Goal: Task Accomplishment & Management: Use online tool/utility

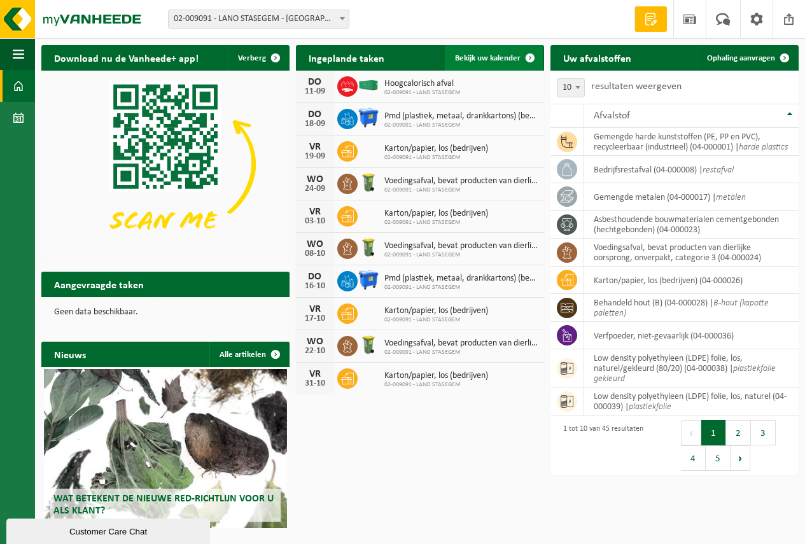
click at [486, 57] on span "Bekijk uw kalender" at bounding box center [488, 58] width 66 height 8
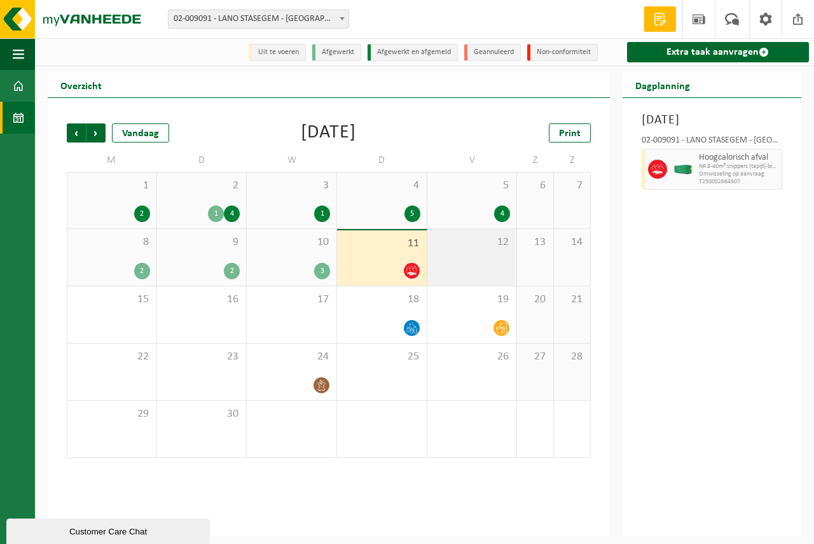
click at [449, 258] on div "12" at bounding box center [473, 257] width 90 height 57
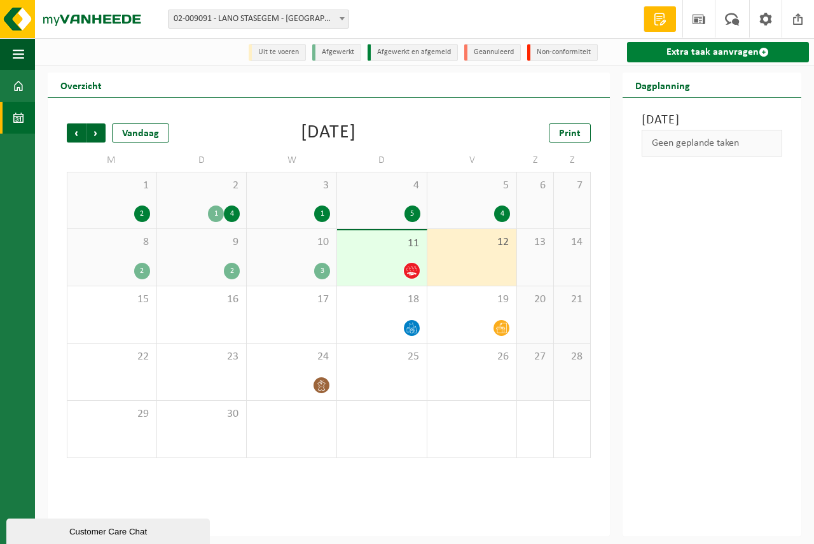
click at [689, 50] on link "Extra taak aanvragen" at bounding box center [718, 52] width 182 height 20
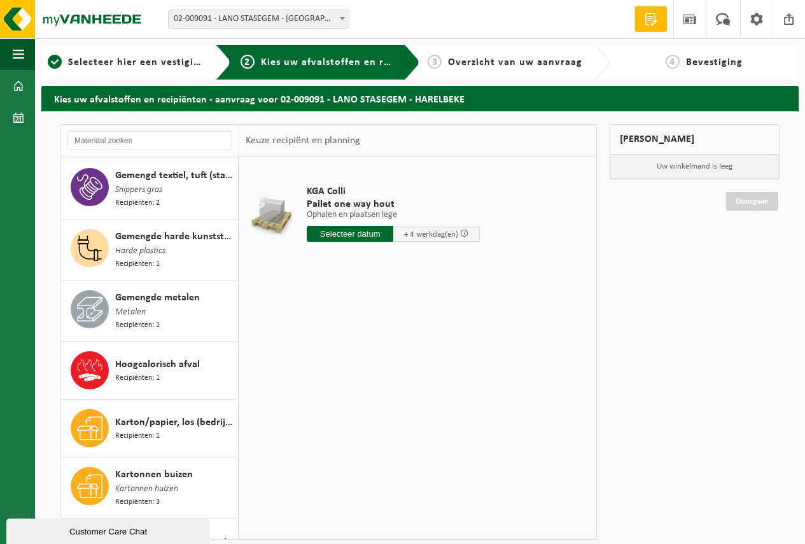
scroll to position [891, 0]
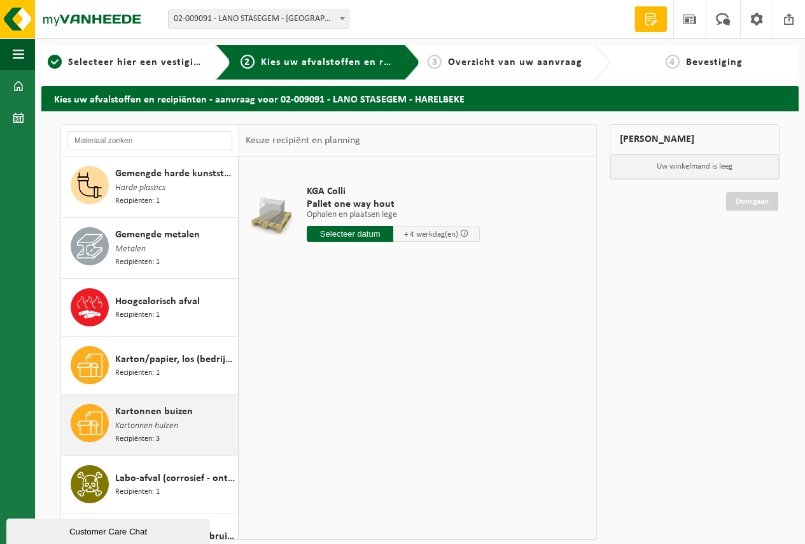
click at [153, 404] on span "Kartonnen buizen" at bounding box center [154, 411] width 78 height 15
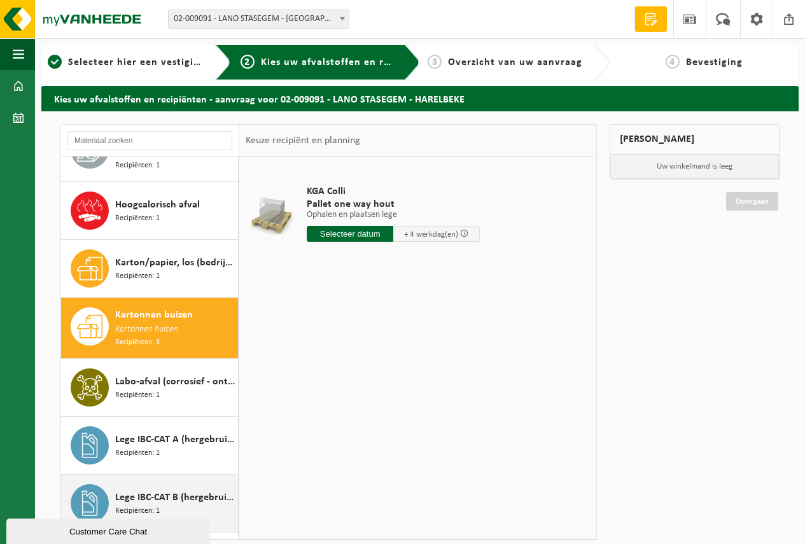
scroll to position [1111, 0]
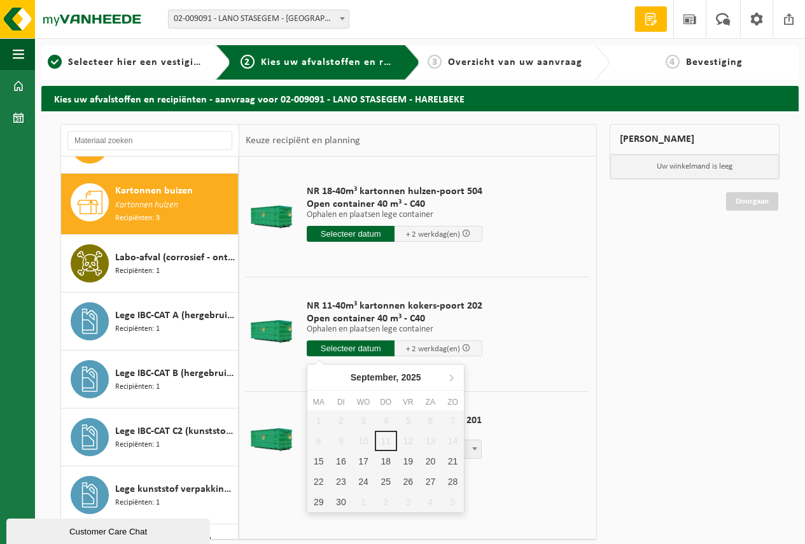
click at [341, 349] on input "text" at bounding box center [351, 348] width 88 height 16
click at [317, 461] on div "15" at bounding box center [318, 461] width 22 height 20
type input "Van 2025-09-15"
type input "2025-09-15"
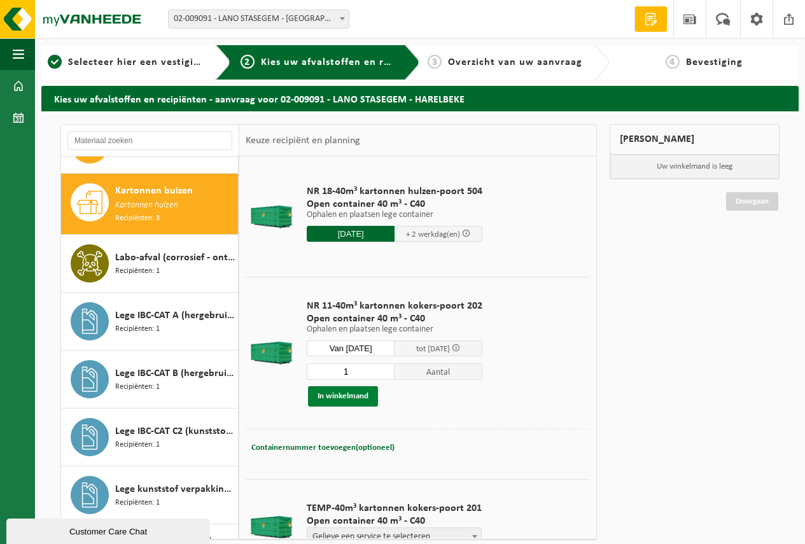
click at [335, 393] on button "In winkelmand" at bounding box center [343, 396] width 70 height 20
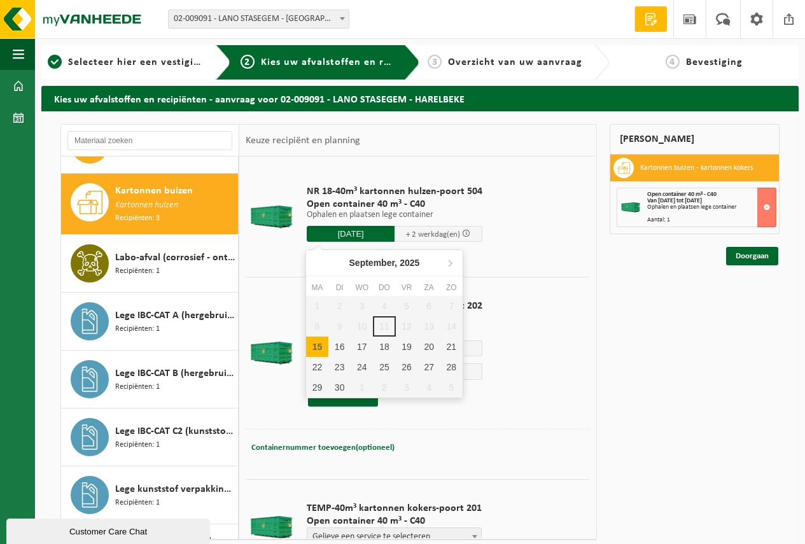
click at [354, 232] on input "2025-09-15" at bounding box center [351, 234] width 88 height 16
click at [315, 344] on div "15" at bounding box center [317, 347] width 22 height 20
click at [315, 343] on div "15" at bounding box center [317, 347] width 22 height 20
type input "Van 2025-09-15"
type input "2025-09-15"
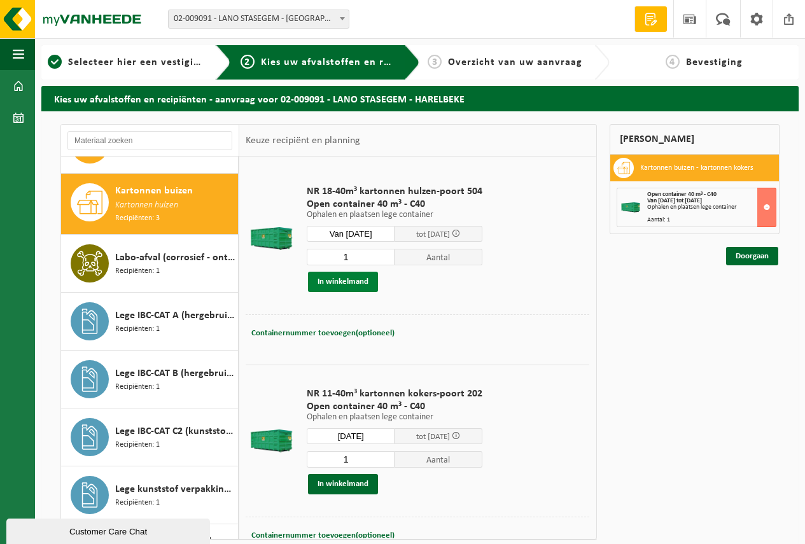
click at [337, 277] on button "In winkelmand" at bounding box center [343, 282] width 70 height 20
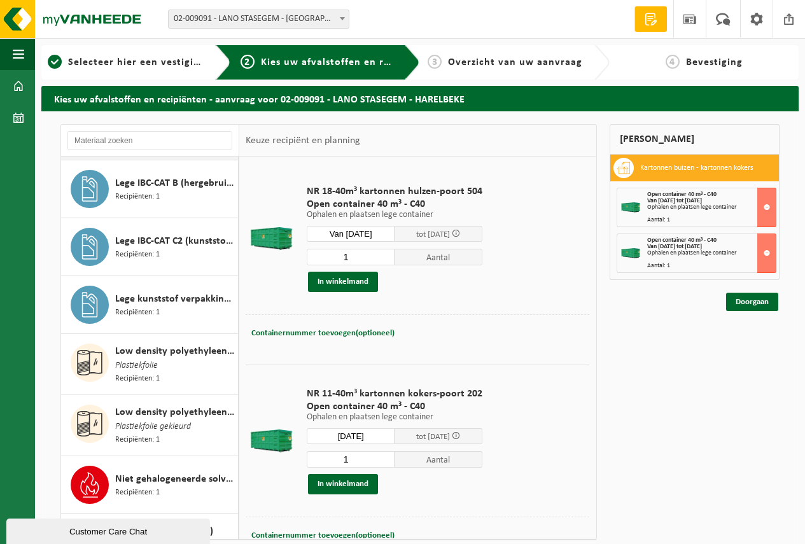
scroll to position [1302, 0]
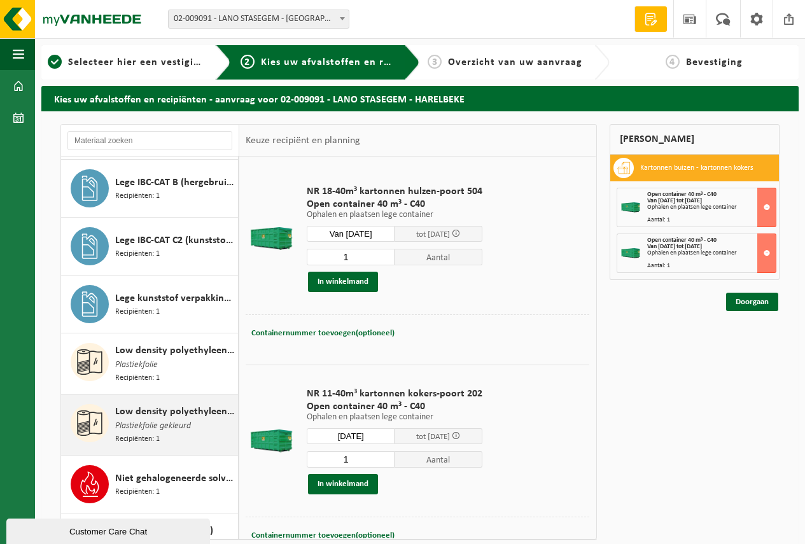
click at [143, 404] on span "Low density polyethyleen (LDPE) folie, los, naturel/gekleurd (80/20)" at bounding box center [175, 411] width 120 height 15
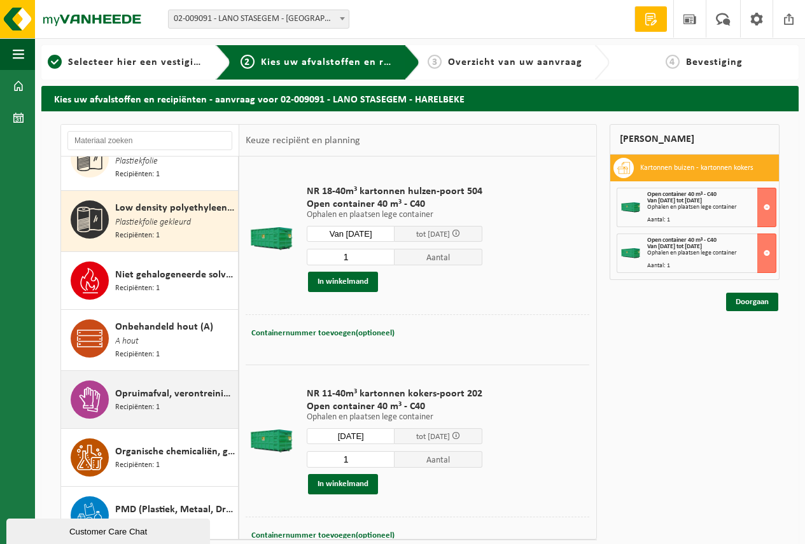
scroll to position [1519, 0]
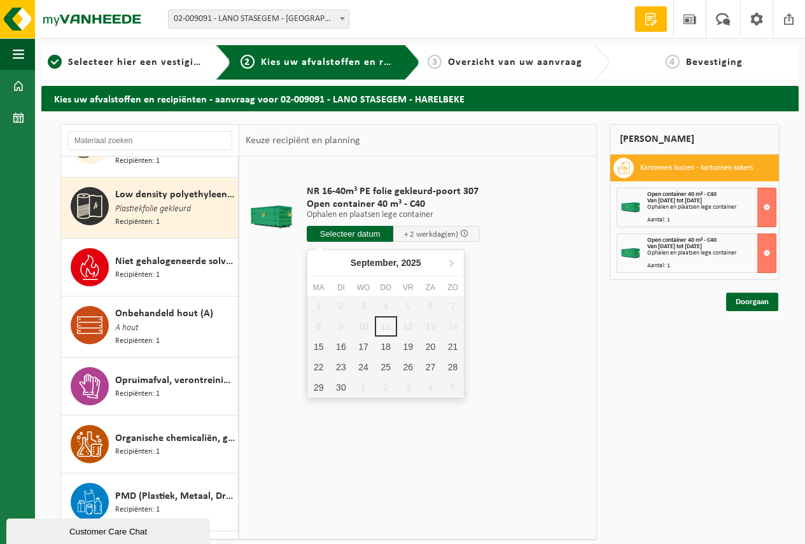
click at [340, 229] on input "text" at bounding box center [350, 234] width 87 height 16
click at [319, 344] on div "15" at bounding box center [318, 347] width 22 height 20
type input "Van 2025-09-15"
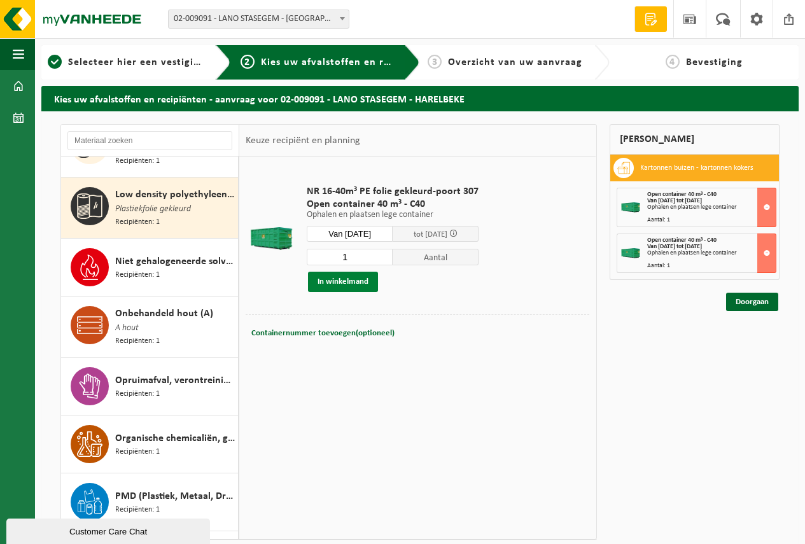
click at [342, 278] on button "In winkelmand" at bounding box center [343, 282] width 70 height 20
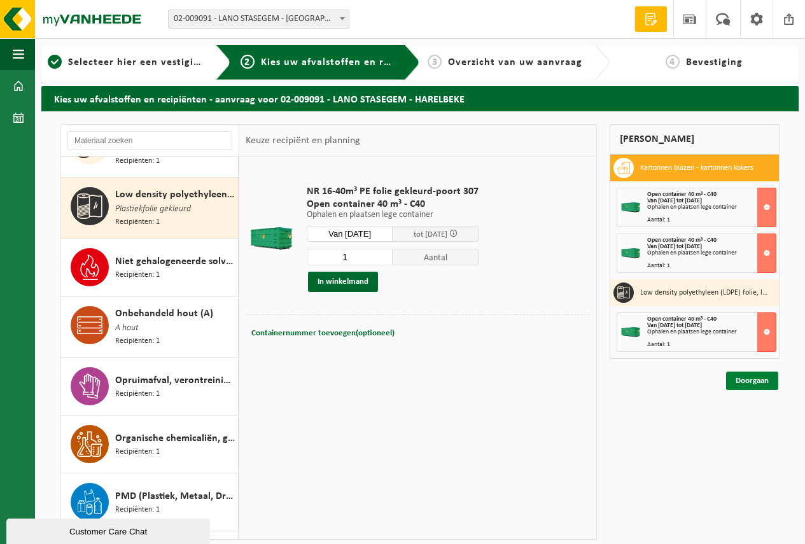
click at [752, 378] on link "Doorgaan" at bounding box center [752, 381] width 52 height 18
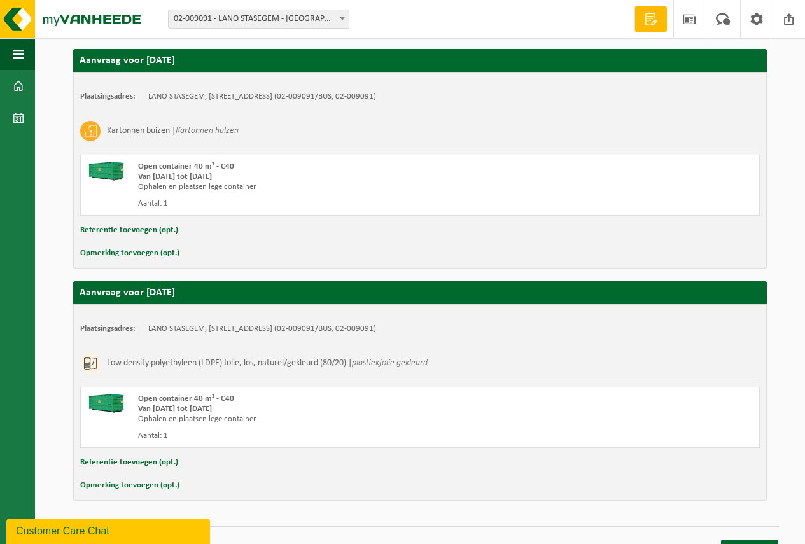
scroll to position [466, 0]
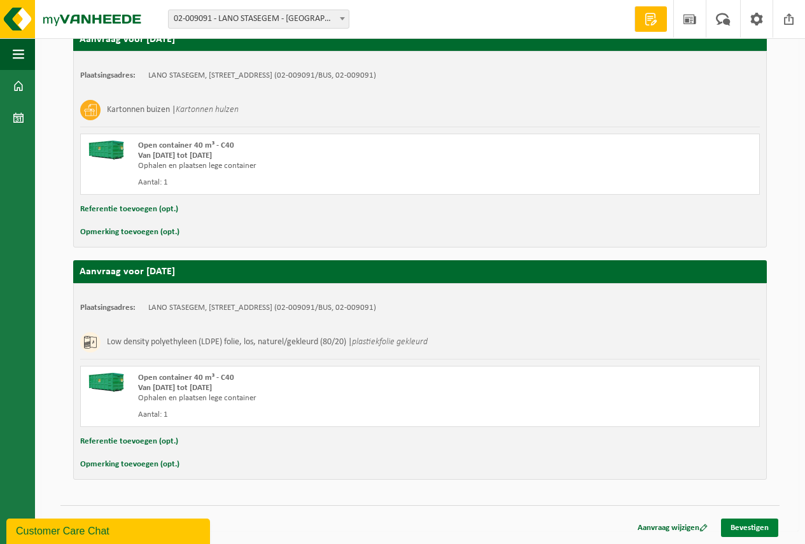
click at [748, 524] on link "Bevestigen" at bounding box center [749, 528] width 57 height 18
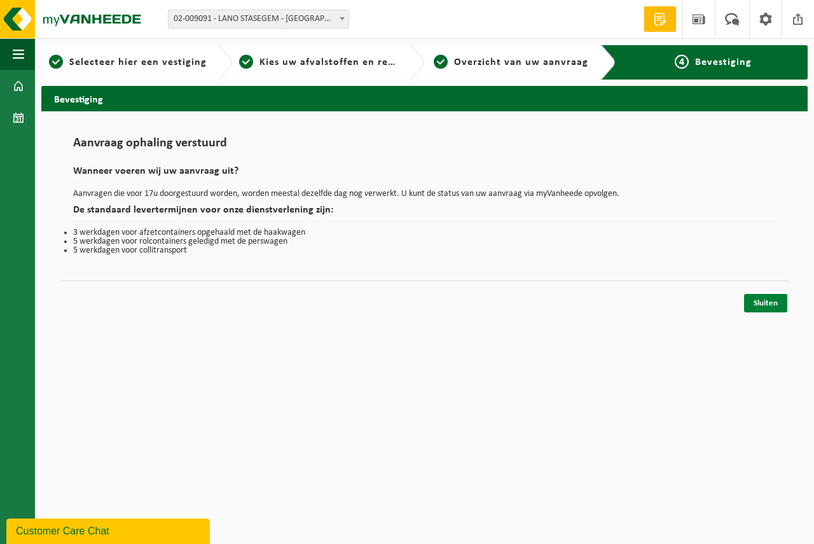
click at [764, 301] on link "Sluiten" at bounding box center [765, 303] width 43 height 18
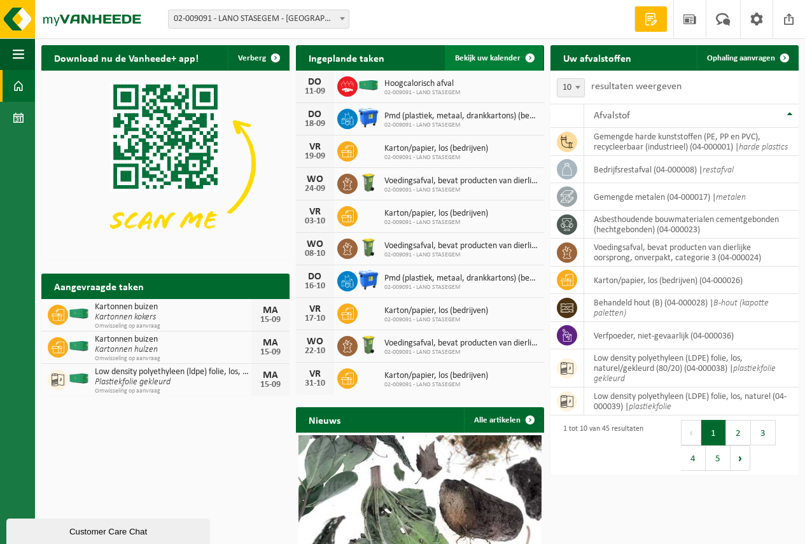
click at [485, 57] on span "Bekijk uw kalender" at bounding box center [488, 58] width 66 height 8
